Goal: Obtain resource: Download file/media

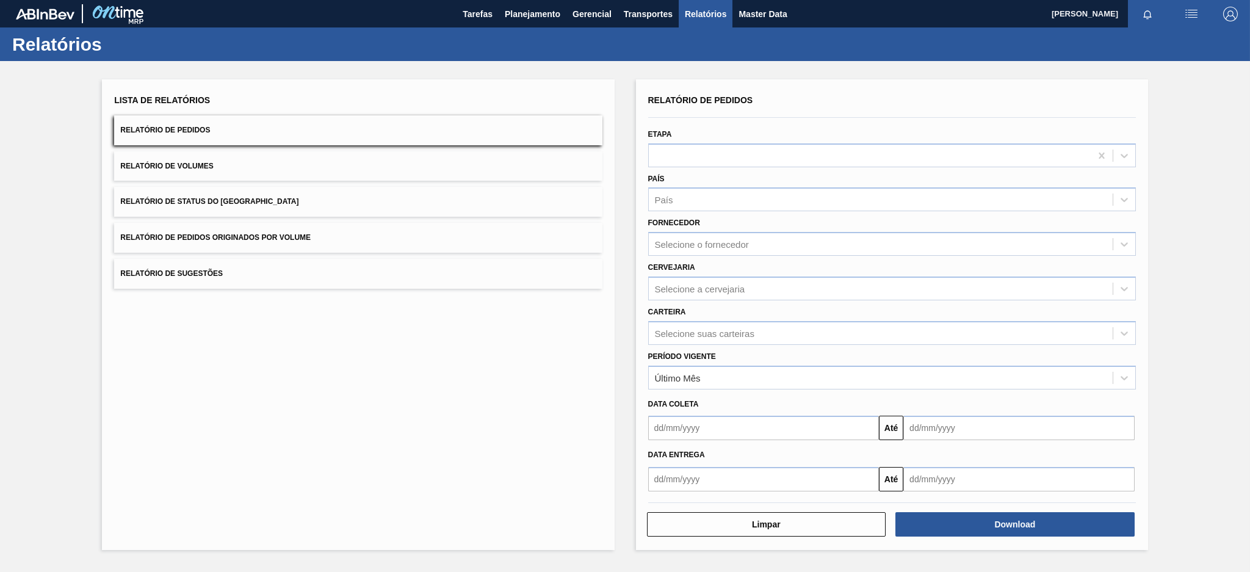
click at [327, 227] on button "Relatório de Pedidos Originados por Volume" at bounding box center [358, 238] width 488 height 30
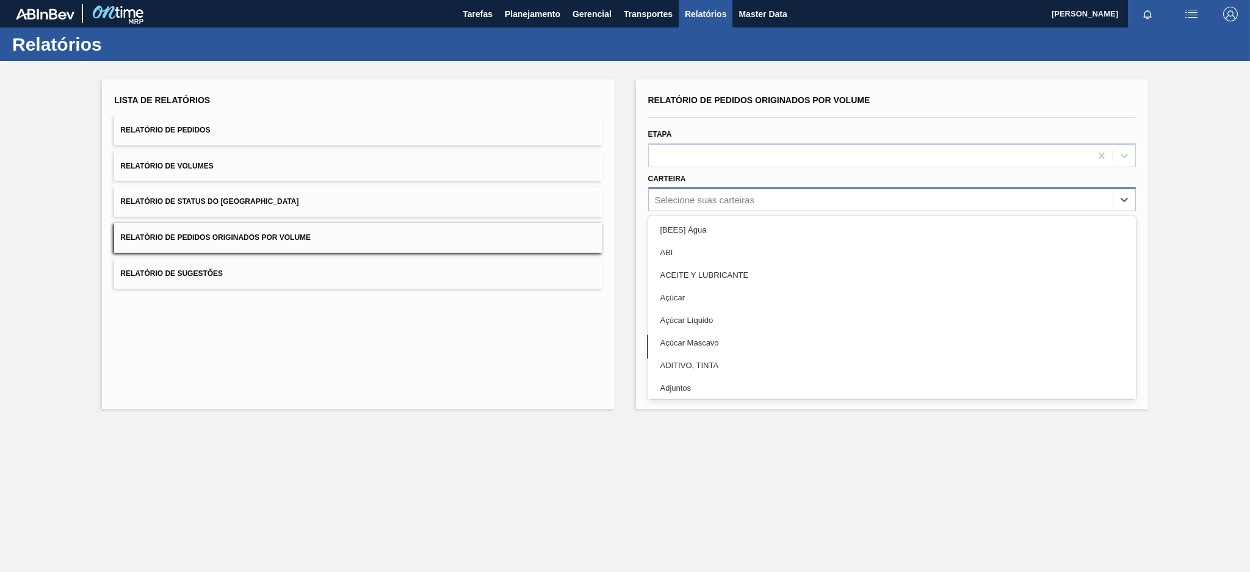
click at [728, 206] on div "Selecione suas carteiras" at bounding box center [881, 200] width 464 height 18
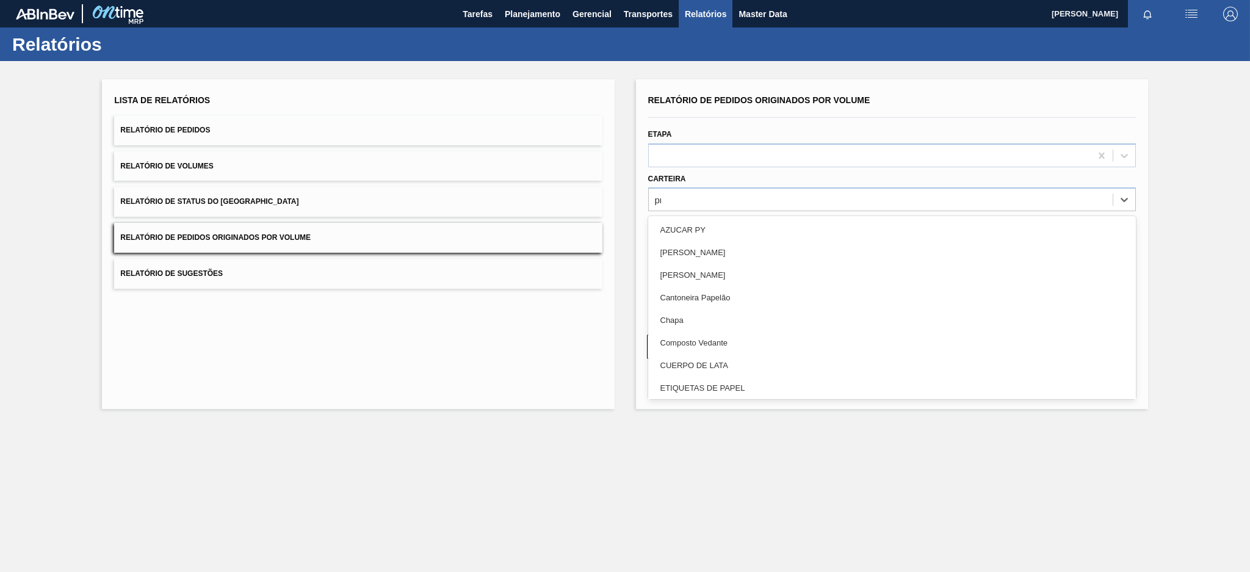
type input "pre"
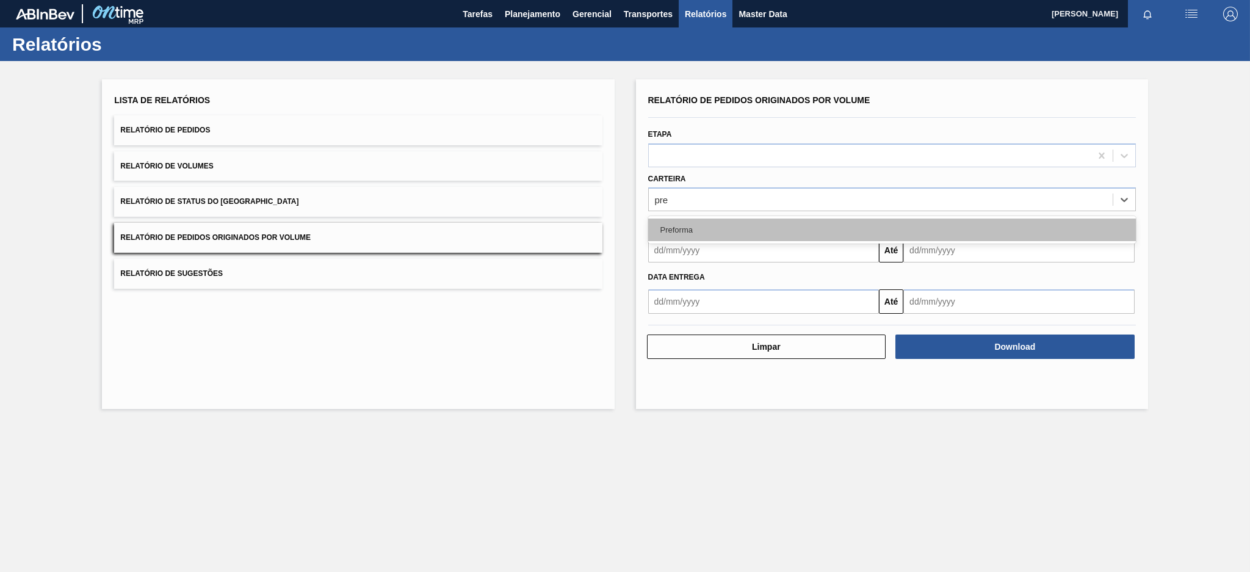
click at [698, 234] on div "Preforma" at bounding box center [892, 229] width 488 height 23
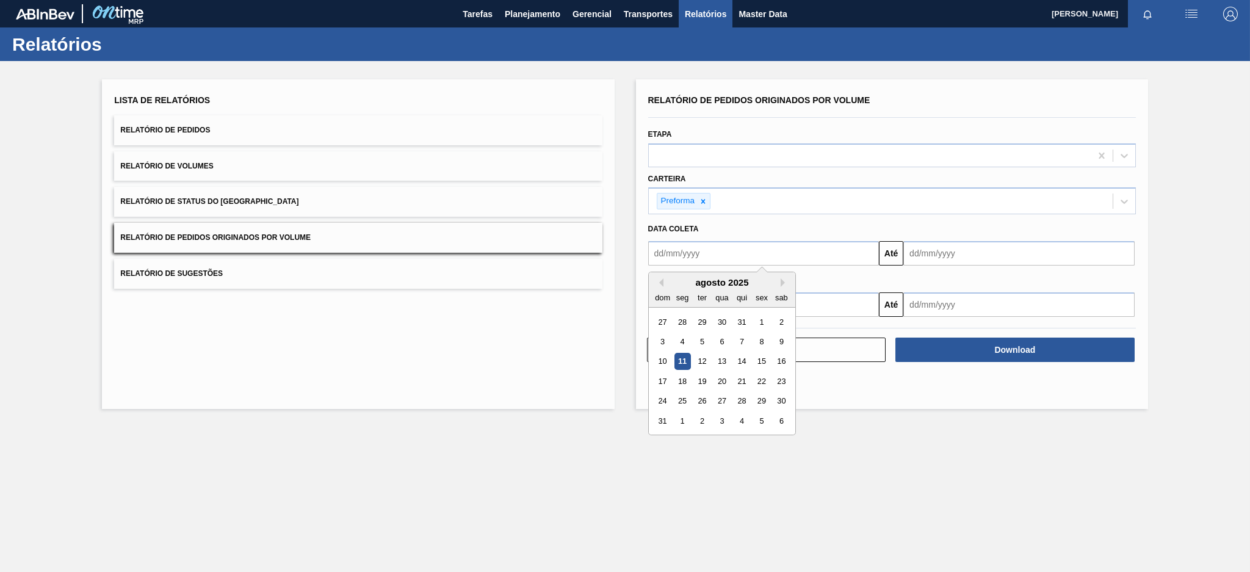
click at [699, 247] on input "text" at bounding box center [763, 253] width 231 height 24
click at [660, 280] on button "Previous Month" at bounding box center [659, 282] width 9 height 9
click at [656, 338] on div "6" at bounding box center [662, 341] width 16 height 16
type input "06/07/2025"
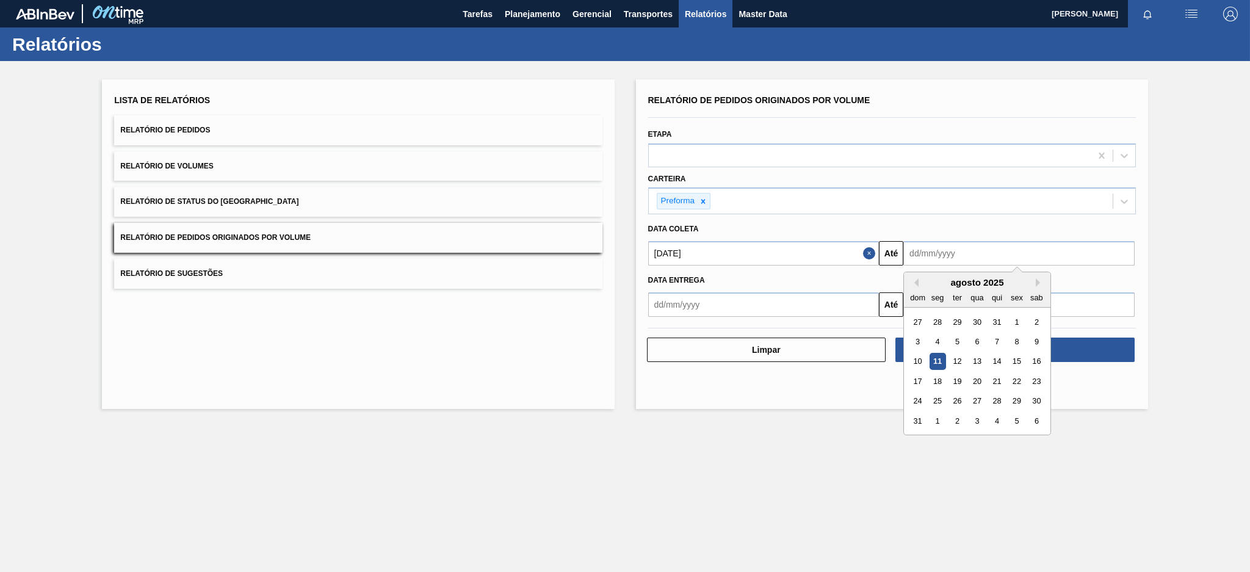
click at [958, 251] on input "text" at bounding box center [1018, 253] width 231 height 24
click at [934, 353] on div "11" at bounding box center [938, 361] width 16 height 16
type input "11/08/2025"
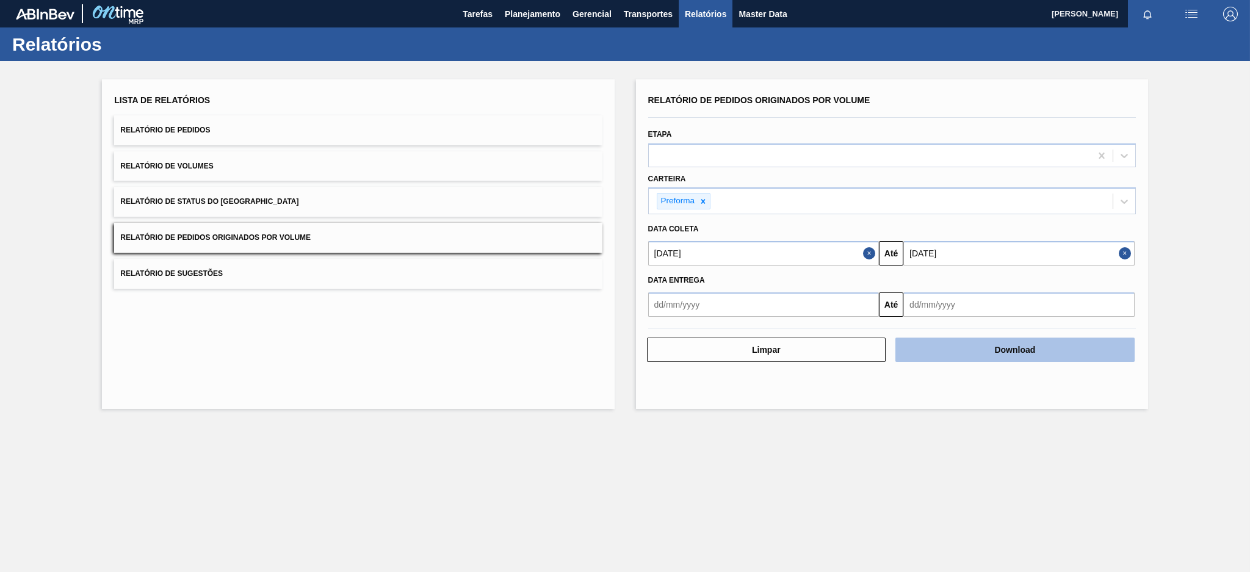
click at [946, 350] on button "Download" at bounding box center [1014, 350] width 239 height 24
